Goal: Book appointment/travel/reservation

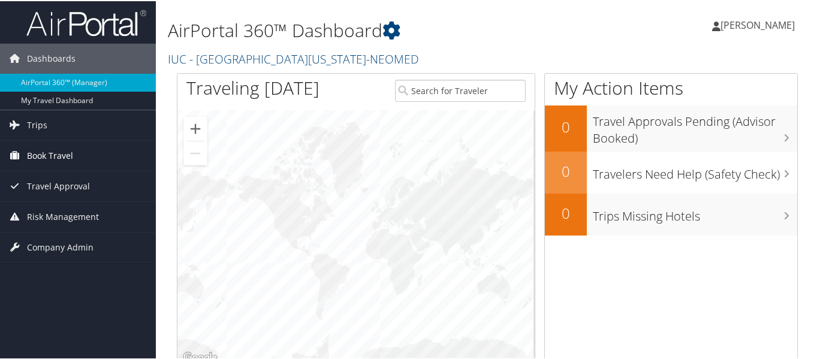
click at [71, 154] on span "Book Travel" at bounding box center [50, 155] width 46 height 30
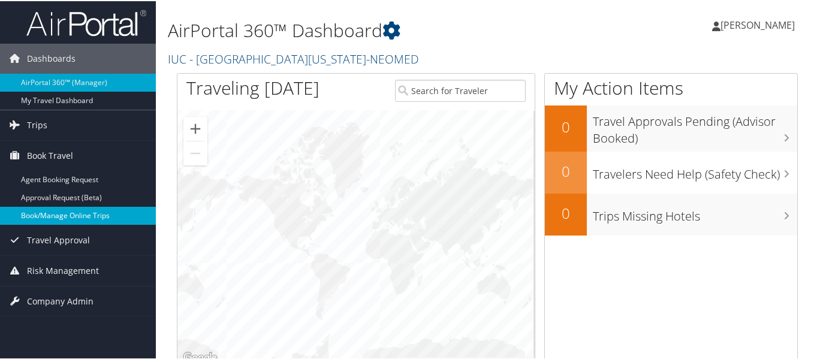
click at [60, 212] on link "Book/Manage Online Trips" at bounding box center [78, 215] width 156 height 18
